Goal: Transaction & Acquisition: Purchase product/service

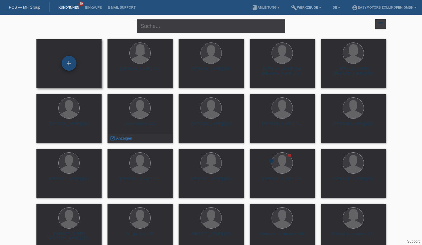
click at [65, 61] on div "+" at bounding box center [69, 63] width 14 height 10
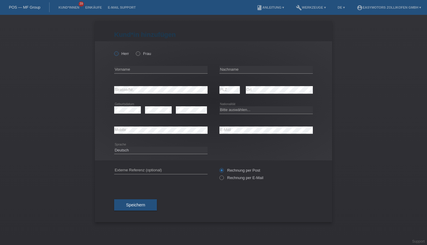
click at [113, 50] on icon at bounding box center [113, 50] width 0 height 0
click at [117, 53] on input "Herr" at bounding box center [116, 53] width 4 height 4
radio input "true"
click at [146, 70] on input "text" at bounding box center [160, 69] width 93 height 7
type input "Matthias"
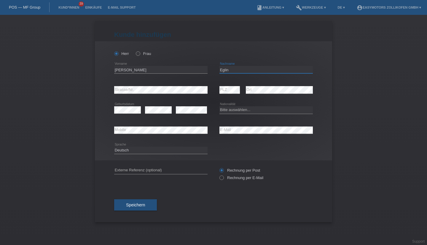
type input "Eglin"
select select "CH"
click at [127, 207] on span "Speichern" at bounding box center [135, 204] width 19 height 5
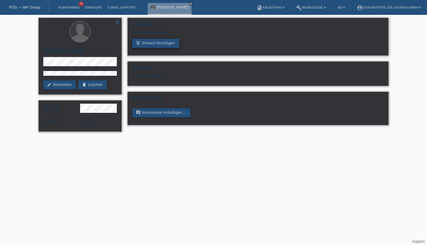
click at [162, 43] on link "add_shopping_cart Einkauf hinzufügen" at bounding box center [155, 43] width 47 height 9
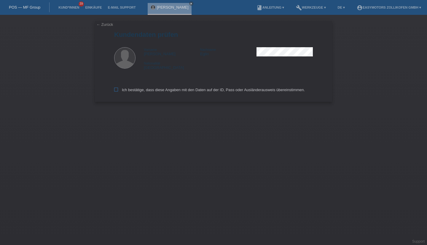
click at [116, 91] on icon at bounding box center [116, 89] width 4 height 4
click at [116, 91] on input "Ich bestätige, dass diese Angaben mit den Daten auf der ID, Pass oder Ausländer…" at bounding box center [116, 89] width 4 height 4
checkbox input "true"
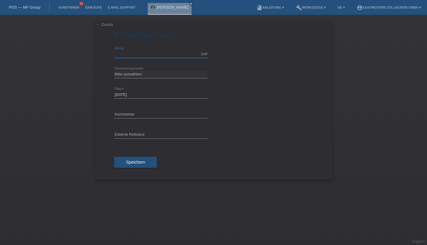
click at [152, 52] on input "text" at bounding box center [160, 53] width 93 height 7
click at [132, 76] on select "Bitte auswählen Fixe Raten Kauf auf Rechnung mit Teilzahlungsoption" at bounding box center [160, 74] width 93 height 7
type input "5000.00"
click at [114, 71] on select "Bitte auswählen Fixe Raten Kauf auf Rechnung mit Teilzahlungsoption" at bounding box center [160, 74] width 93 height 7
click at [148, 75] on select "Bitte auswählen Fixe Raten Kauf auf Rechnung mit Teilzahlungsoption" at bounding box center [160, 74] width 93 height 7
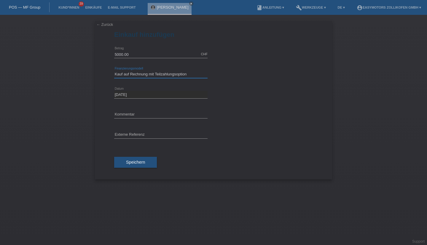
select select "67"
click at [114, 71] on select "Bitte auswählen Fixe Raten Kauf auf Rechnung mit Teilzahlungsoption" at bounding box center [160, 74] width 93 height 7
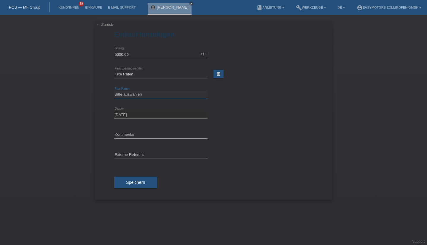
click at [146, 96] on select "Bitte auswählen 12 Raten 24 Raten 36 Raten 48 Raten" at bounding box center [160, 94] width 93 height 7
select select "133"
click at [114, 91] on select "Bitte auswählen 12 Raten 24 Raten 36 Raten 48 Raten" at bounding box center [160, 94] width 93 height 7
click at [149, 183] on button "Speichern" at bounding box center [135, 181] width 43 height 11
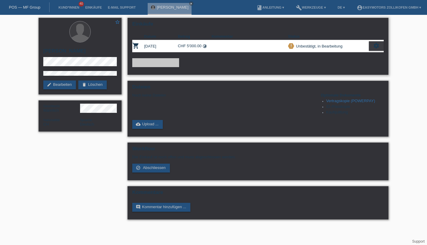
click at [168, 66] on link "add_shopping_cart Einkauf hinzufügen" at bounding box center [155, 62] width 47 height 9
click at [169, 62] on link "add_shopping_cart Einkauf hinzufügen" at bounding box center [155, 62] width 47 height 9
click at [375, 46] on icon "settings" at bounding box center [376, 45] width 7 height 7
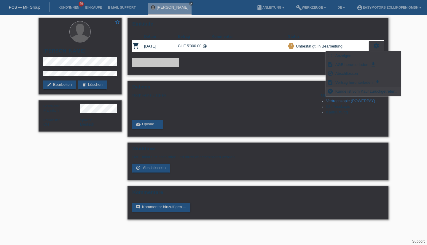
click at [373, 92] on span "Kunde ist vom Kauf zurückgetreten..." at bounding box center [366, 90] width 65 height 7
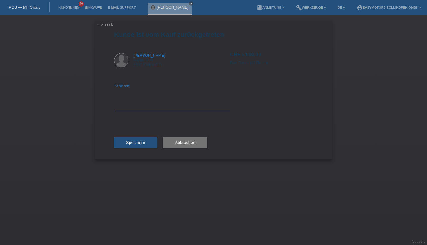
click at [178, 99] on textarea at bounding box center [172, 99] width 116 height 23
type textarea "r"
type textarea "laufzeit"
click at [135, 138] on button "Speichern" at bounding box center [135, 142] width 43 height 11
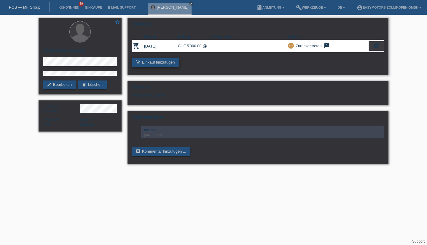
click at [157, 66] on link "add_shopping_cart Einkauf hinzufügen" at bounding box center [155, 62] width 47 height 9
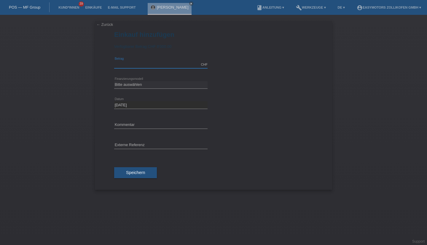
drag, startPoint x: 0, startPoint y: 0, endPoint x: 157, endPoint y: 66, distance: 170.6
click at [157, 66] on input "text" at bounding box center [160, 64] width 93 height 7
type input "4790.00"
click at [121, 87] on select "Bitte auswählen Fixe Raten Kauf auf Rechnung mit Teilzahlungsoption" at bounding box center [160, 84] width 93 height 7
select select "68"
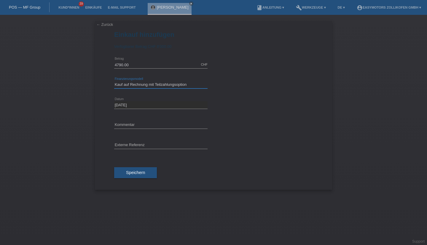
click at [114, 81] on select "Bitte auswählen Fixe Raten Kauf auf Rechnung mit Teilzahlungsoption" at bounding box center [160, 84] width 93 height 7
click at [138, 172] on span "Speichern" at bounding box center [135, 172] width 19 height 5
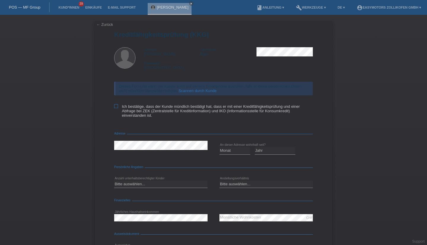
click at [115, 105] on icon at bounding box center [116, 106] width 4 height 4
click at [115, 105] on input "Ich bestätige, dass der Kunde mündlich bestätigt hat, dass er mit einer Kreditf…" at bounding box center [116, 106] width 4 height 4
checkbox input "true"
click at [219, 150] on select "Monat 01 02 03 04 05 06 07 08 09 10" at bounding box center [234, 150] width 31 height 7
select select "06"
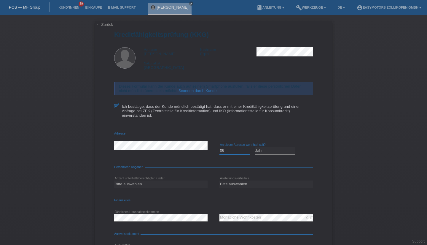
click at [219, 148] on select "Monat 01 02 03 04 05 06 07 08 09 10" at bounding box center [234, 150] width 31 height 7
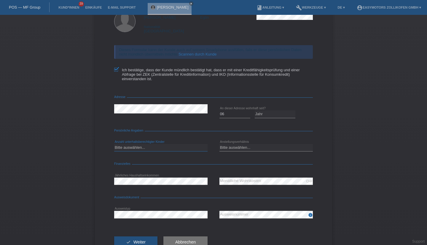
click at [157, 148] on select "Bitte auswählen... 0 1 2 3 4 5 6 7 8 9" at bounding box center [160, 147] width 93 height 7
select select "0"
click at [114, 145] on select "Bitte auswählen... 0 1 2 3 4 5 6 7 8 9" at bounding box center [160, 147] width 93 height 7
click at [239, 151] on select "Bitte auswählen... Unbefristet Befristet Lehrling/Student Pensioniert Nicht arb…" at bounding box center [265, 147] width 93 height 7
select select "UNLIMITED"
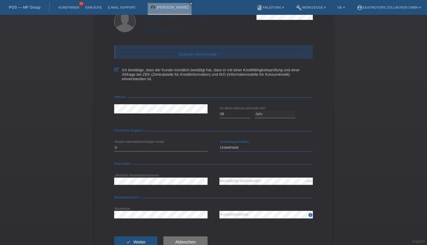
click at [219, 145] on select "Bitte auswählen... Unbefristet Befristet Lehrling/Student Pensioniert Nicht arb…" at bounding box center [265, 147] width 93 height 7
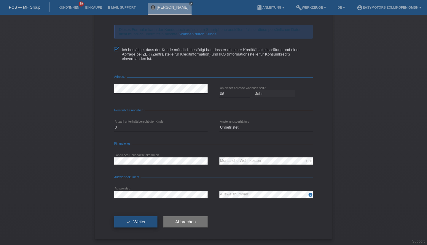
click at [144, 216] on button "check Weiter" at bounding box center [135, 221] width 43 height 11
click at [264, 92] on select "Jahr 2025 2024 2023 2022 2021 2020 2019 2018 2017 2016 2015 2014 2013 2012 2011…" at bounding box center [275, 93] width 41 height 7
select select "2017"
click at [255, 90] on select "Jahr 2025 2024 2023 2022 2021 2020 2019 2018 2017 2016 2015 2014 2013 2012 2011…" at bounding box center [275, 93] width 41 height 7
click at [136, 226] on button "check Weiter" at bounding box center [135, 221] width 43 height 11
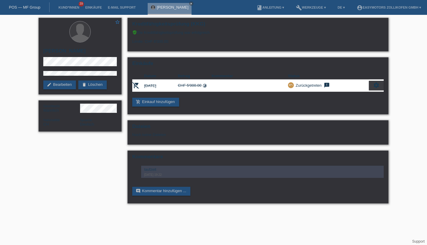
click at [163, 7] on link "[PERSON_NAME]" at bounding box center [173, 7] width 32 height 4
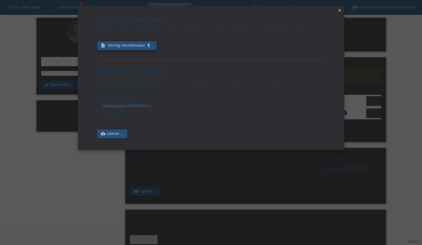
click at [110, 46] on span "Vertrag herunterladen" at bounding box center [126, 45] width 37 height 4
click at [340, 9] on icon "close" at bounding box center [340, 10] width 5 height 5
